Goal: Download file/media

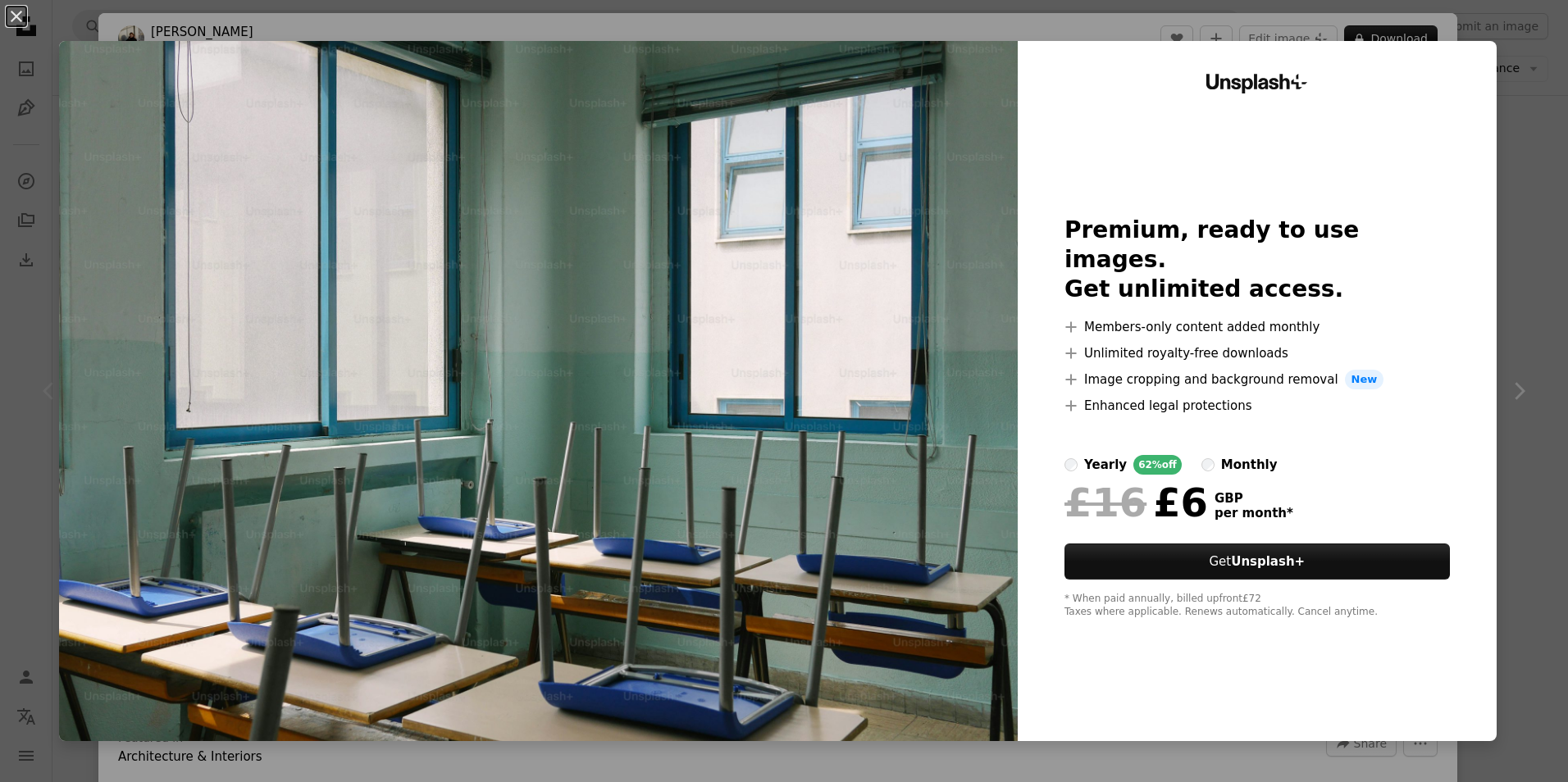
scroll to position [82, 0]
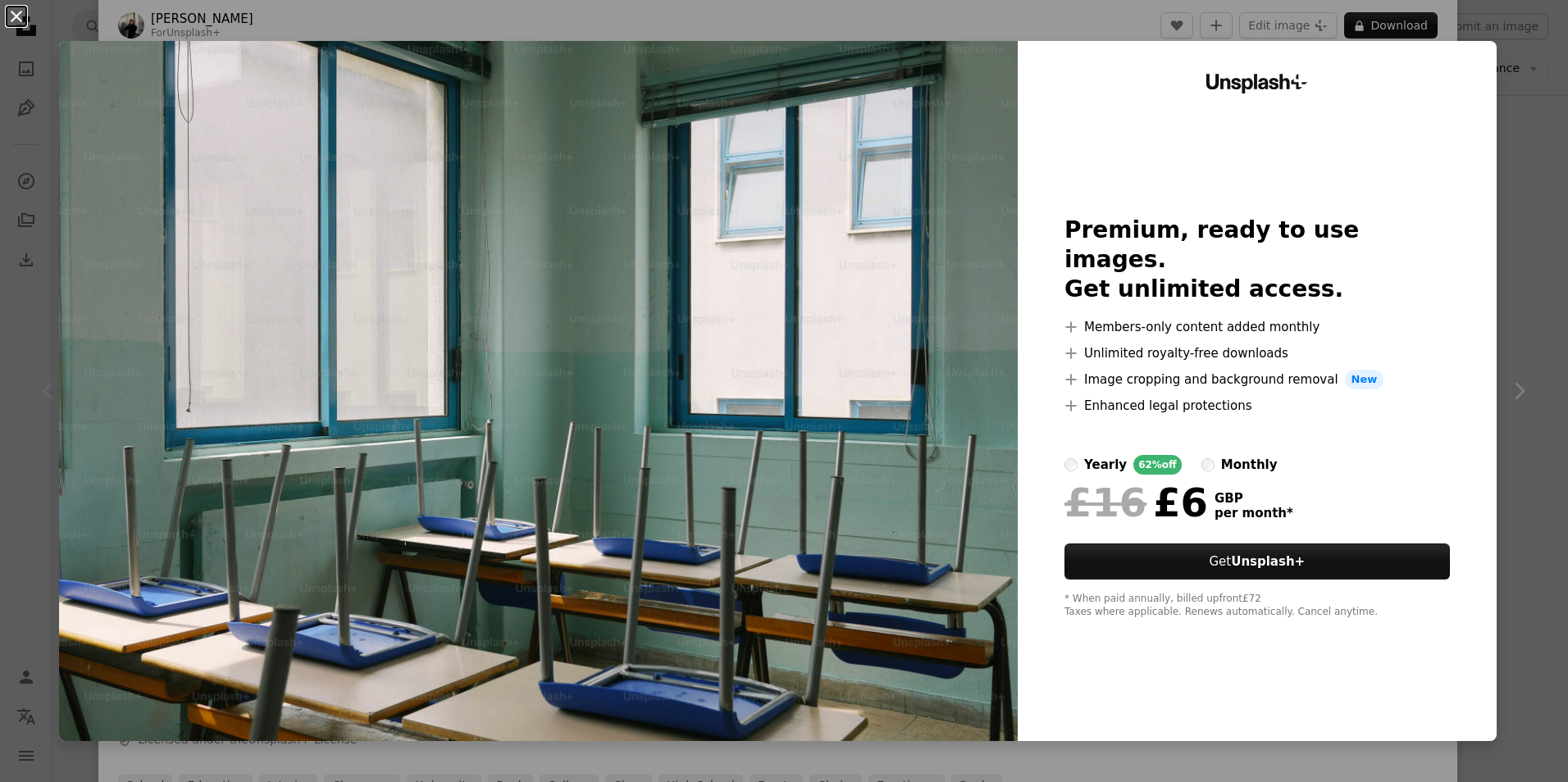
click at [11, 14] on button "An X shape" at bounding box center [16, 16] width 19 height 19
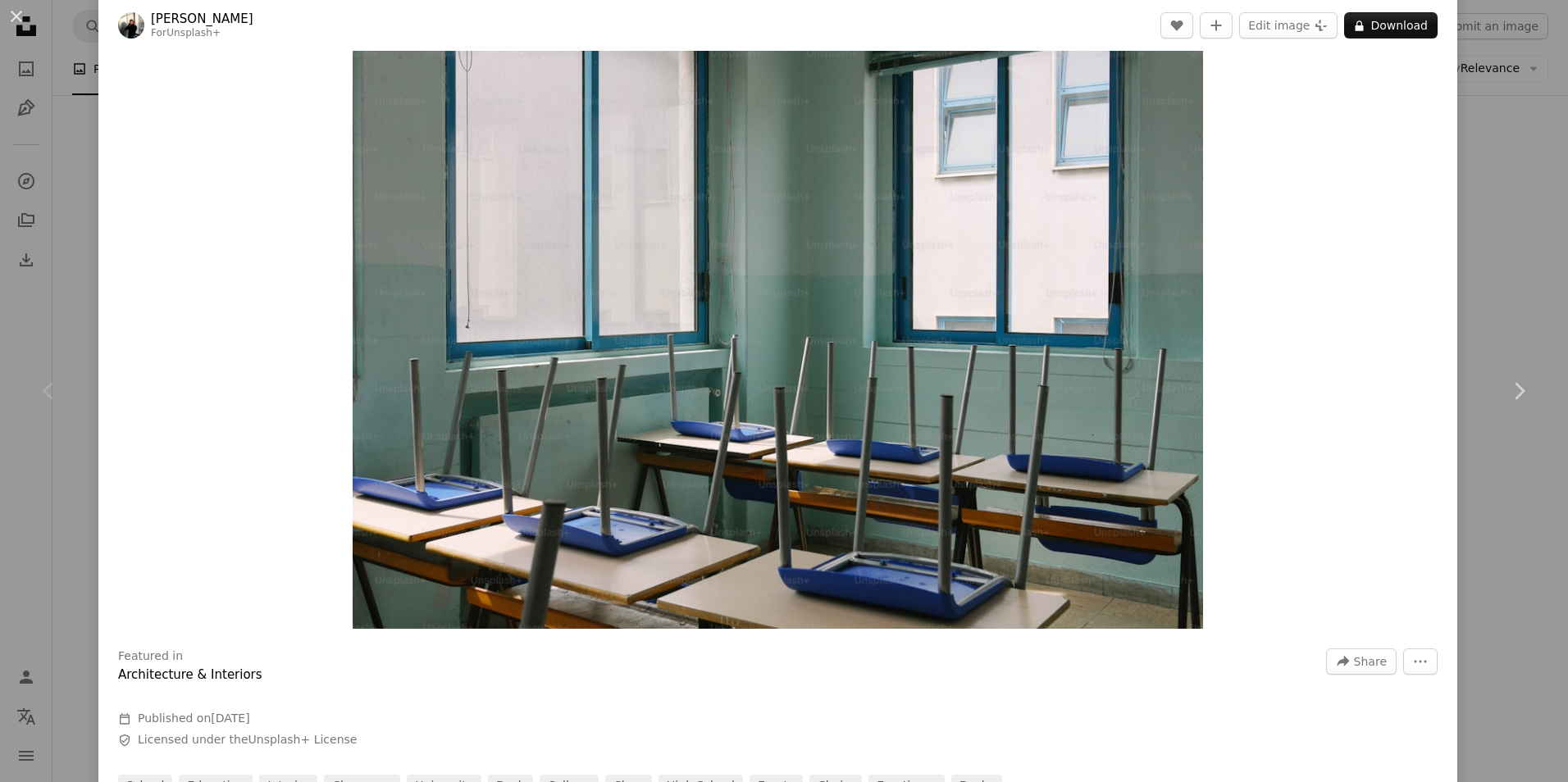
click at [47, 394] on icon at bounding box center [47, 391] width 11 height 17
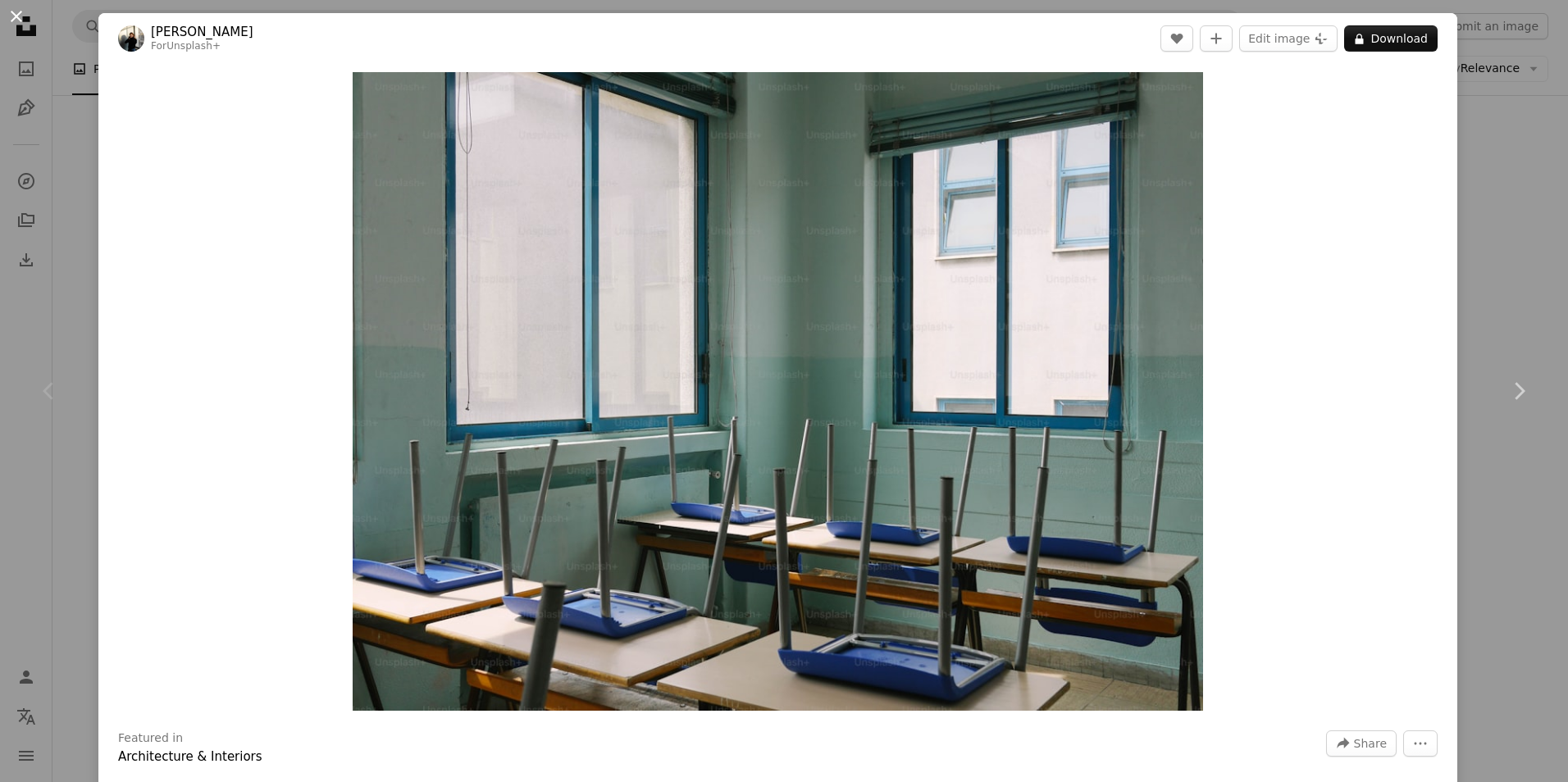
click at [10, 14] on button "An X shape" at bounding box center [16, 16] width 19 height 19
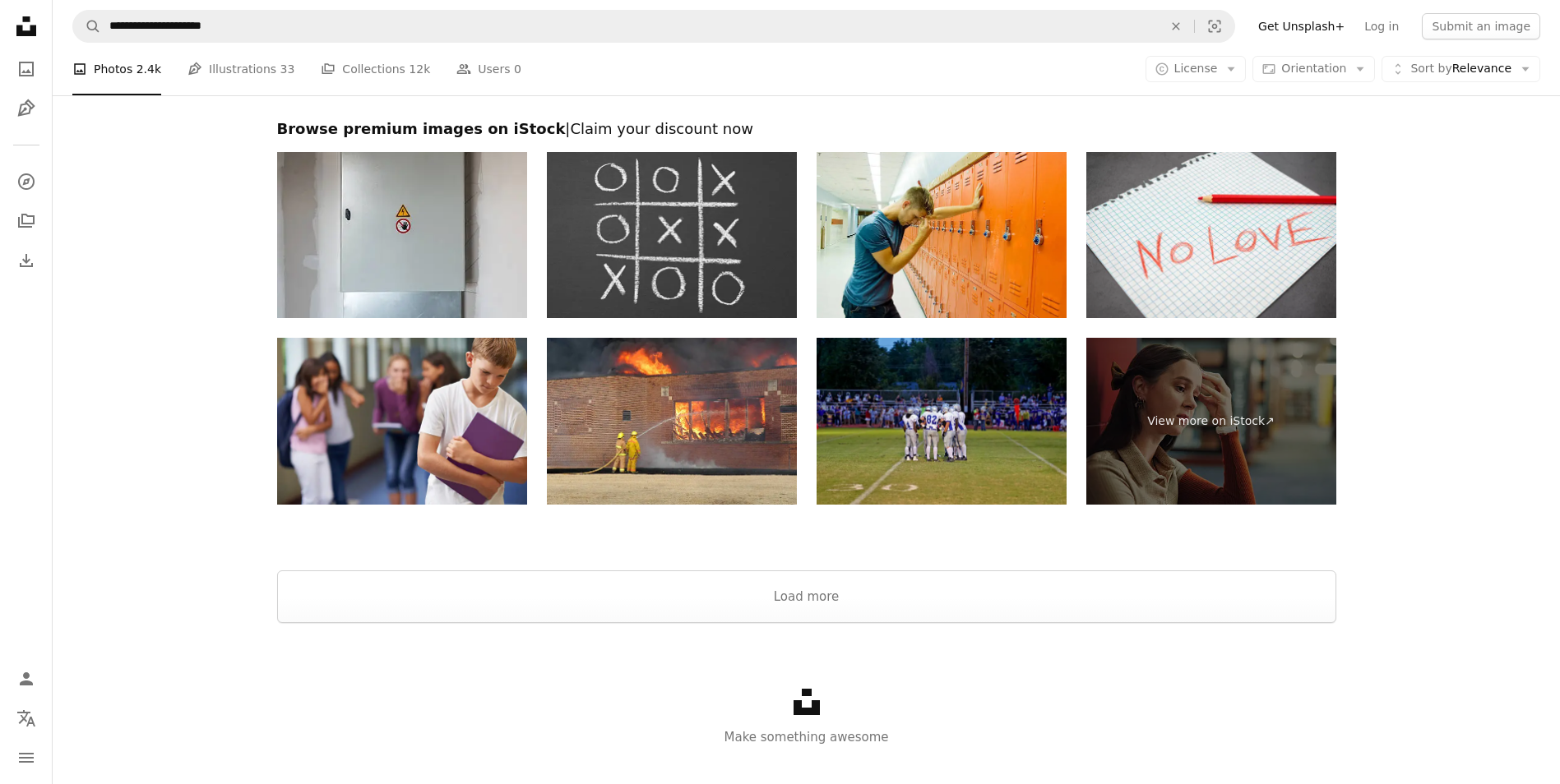
scroll to position [2905, 0]
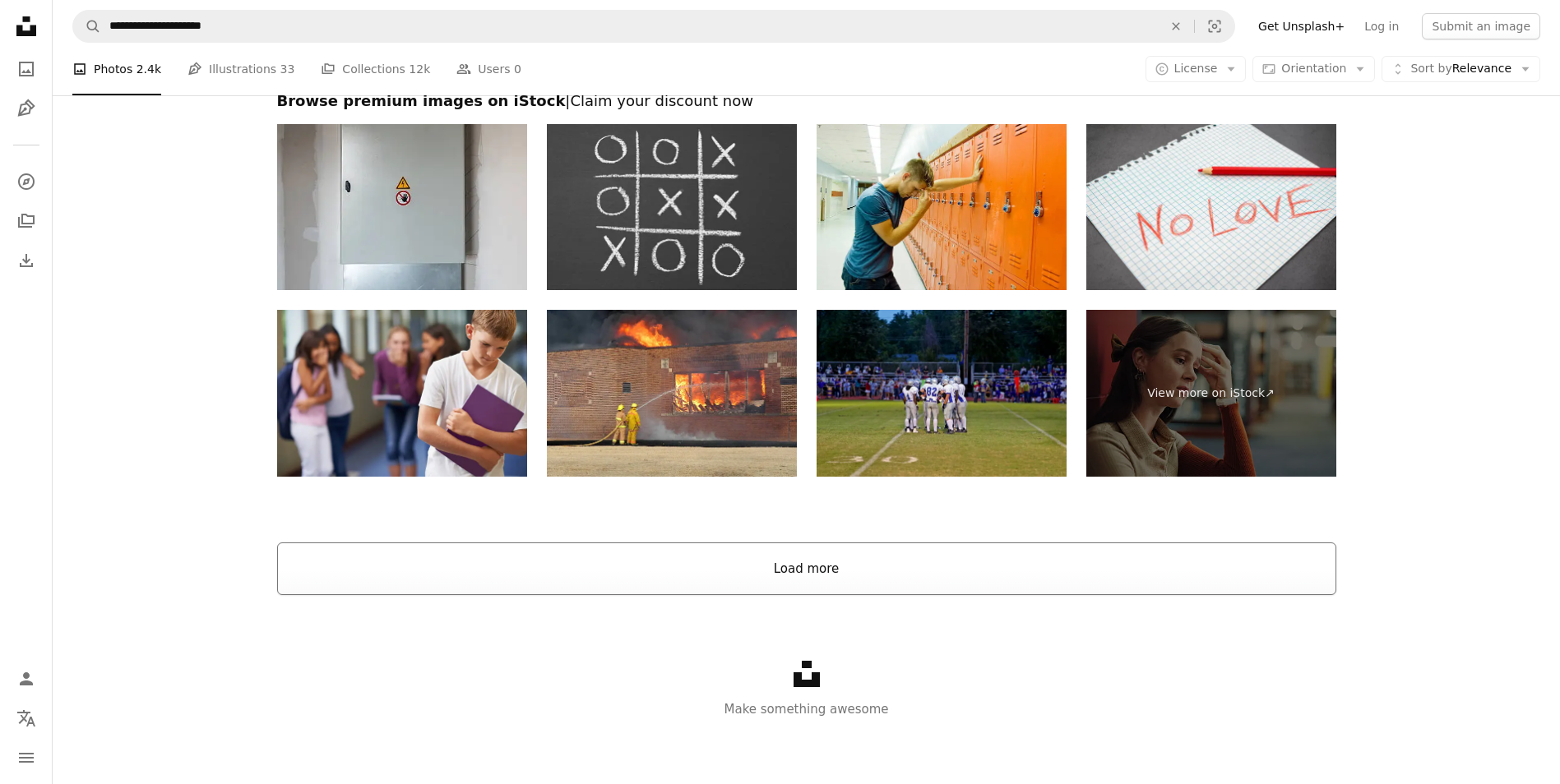
click at [856, 565] on button "Load more" at bounding box center [807, 569] width 1060 height 52
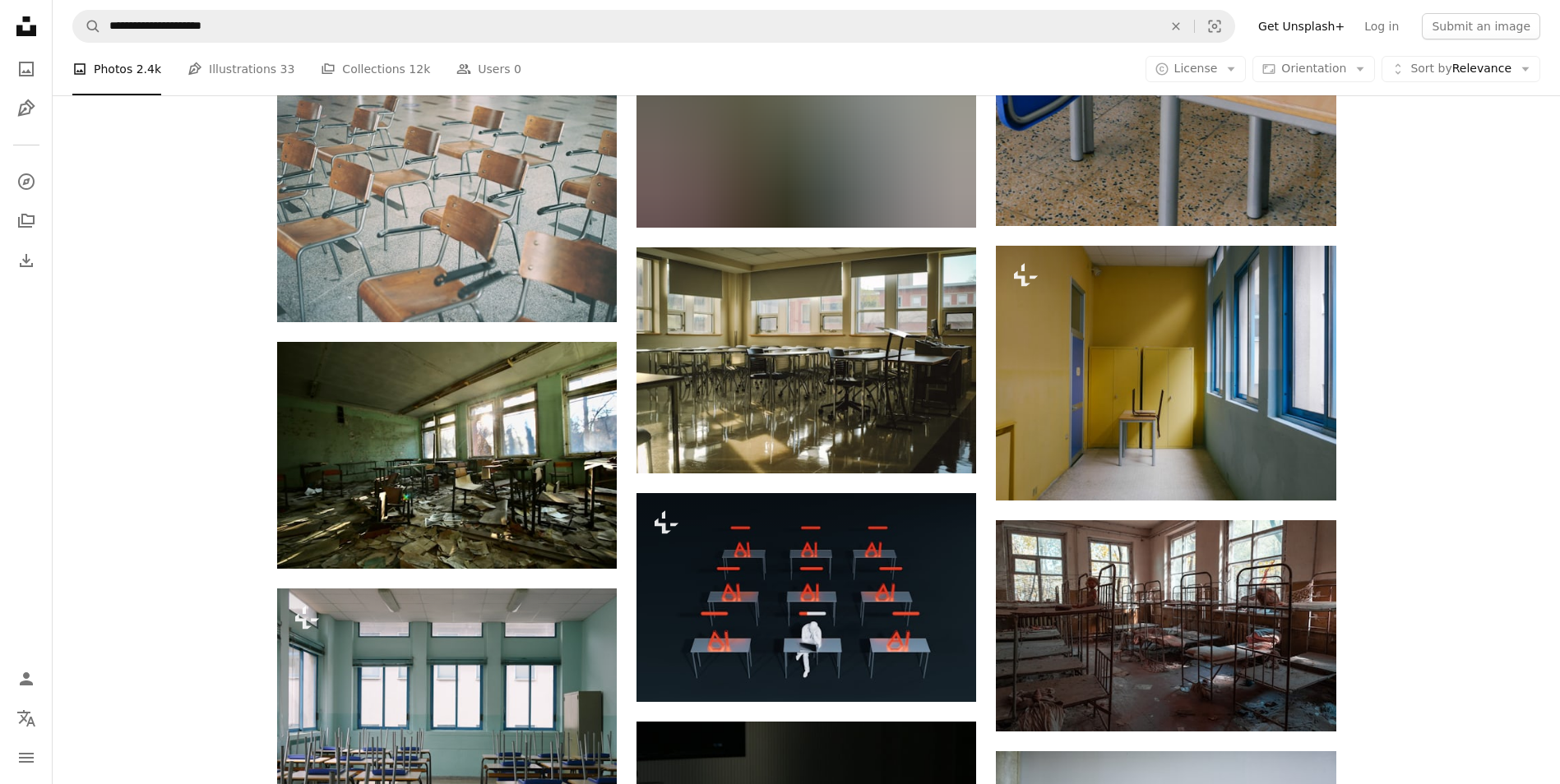
scroll to position [3645, 0]
